Goal: Feedback & Contribution: Submit feedback/report problem

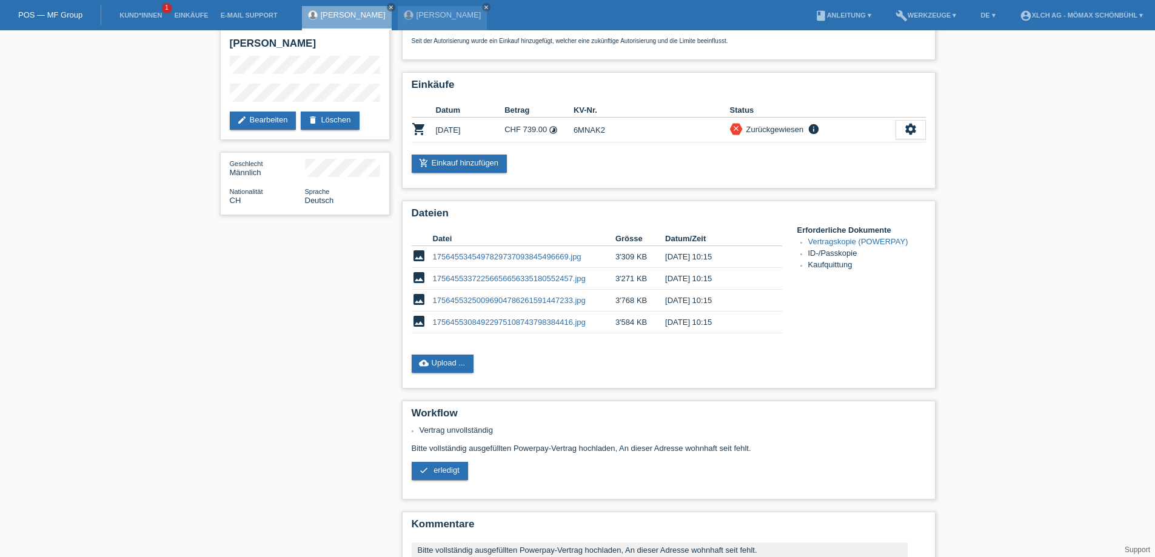
scroll to position [135, 0]
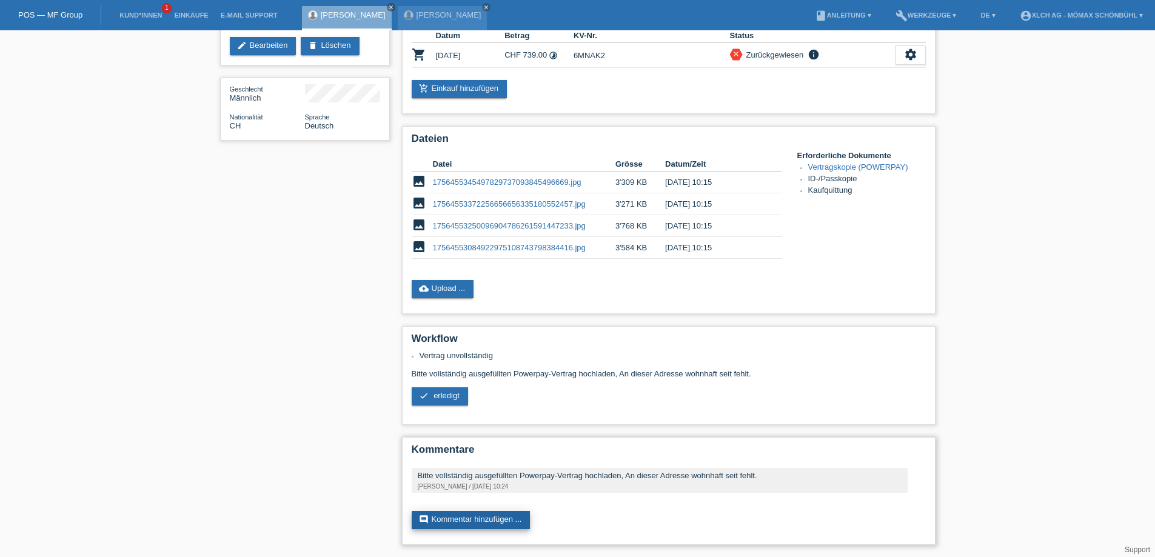
click at [475, 519] on link "comment Kommentar hinzufügen ..." at bounding box center [471, 520] width 119 height 18
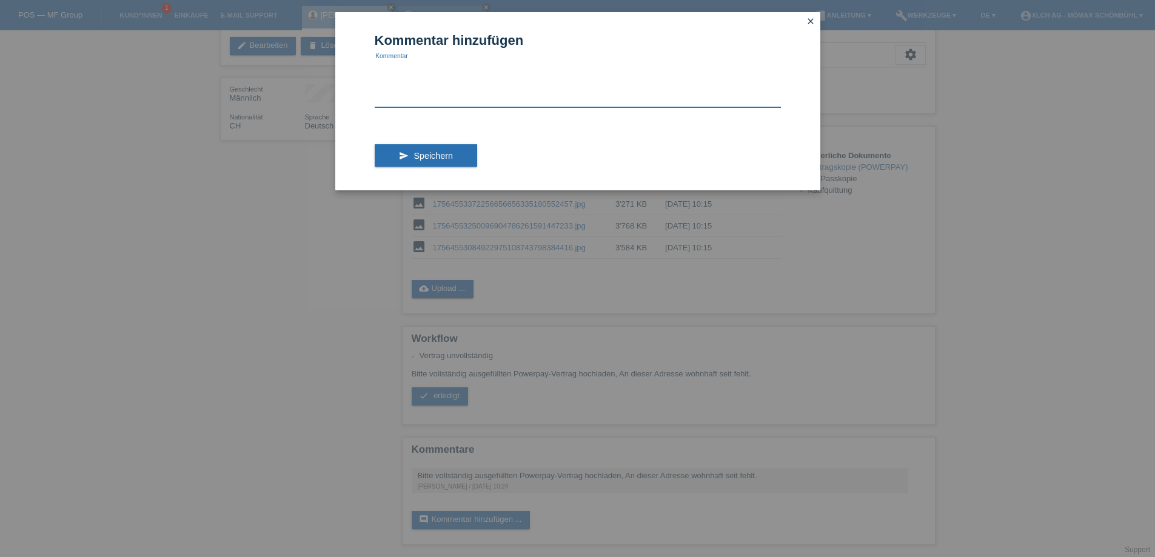
click at [386, 99] on textarea at bounding box center [578, 84] width 406 height 47
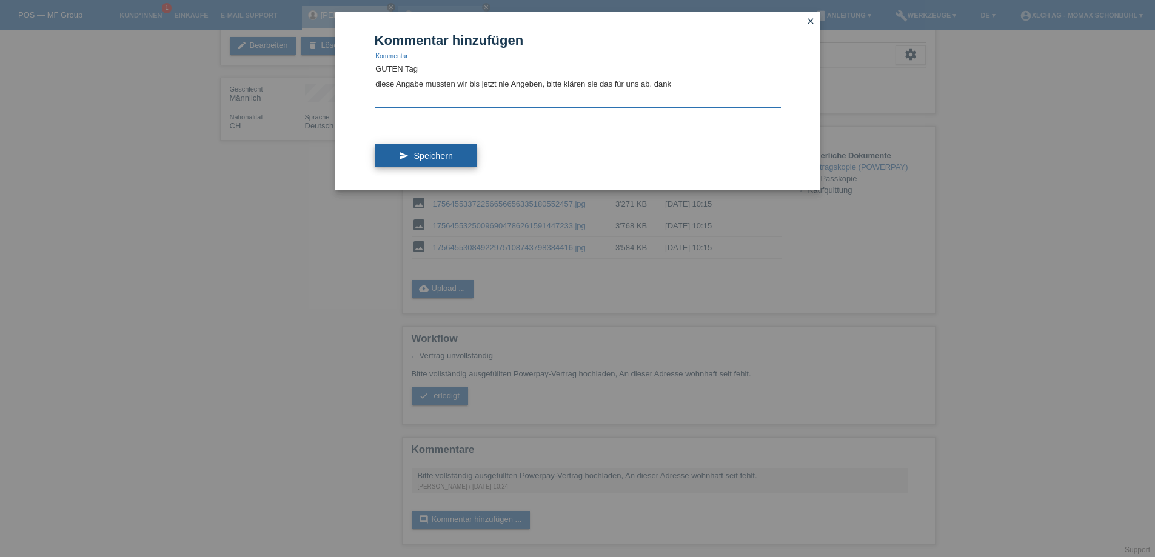
type textarea "GUTEN Tag diese Angabe mussten wir bis jetzt nie Angeben, bitte klären sie das …"
click at [426, 153] on span "Speichern" at bounding box center [433, 156] width 39 height 10
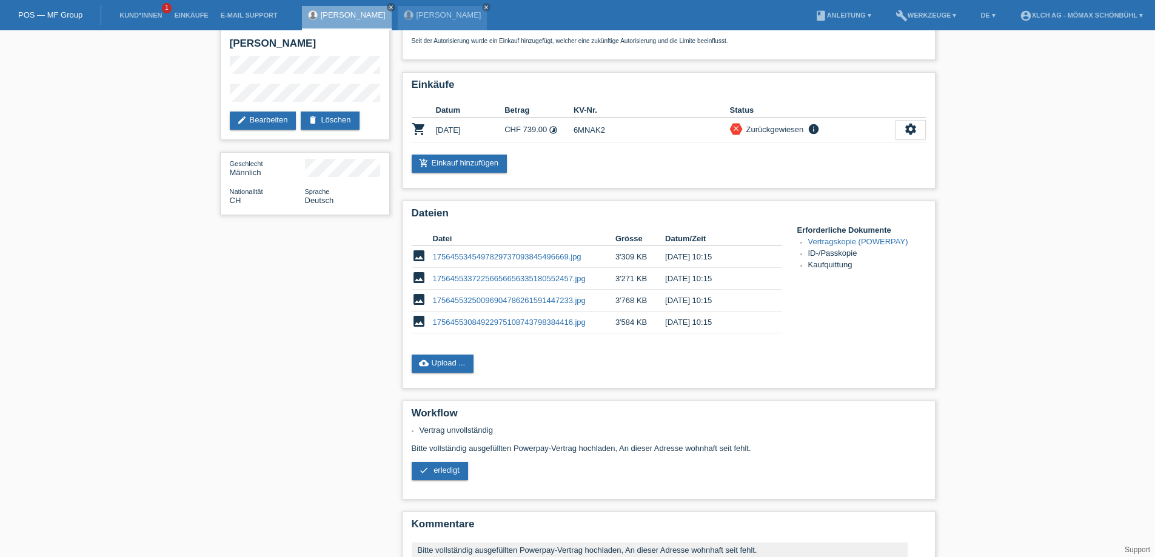
scroll to position [178, 0]
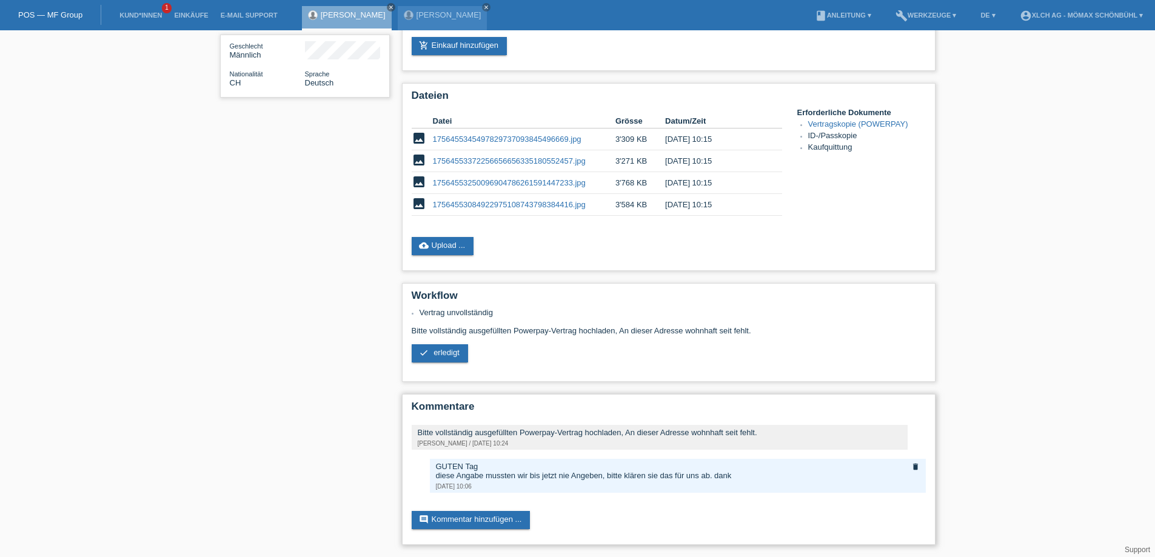
drag, startPoint x: 438, startPoint y: 463, endPoint x: 747, endPoint y: 481, distance: 309.2
click at [747, 481] on div "GUTEN Tag diese Angabe mussten wir bis jetzt nie Angeben, bitte klären sie das …" at bounding box center [678, 476] width 496 height 34
copy div "GUTEN Tag diese Angabe mussten wir bis jetzt nie Angeben, bitte klären sie das …"
